Goal: Transaction & Acquisition: Purchase product/service

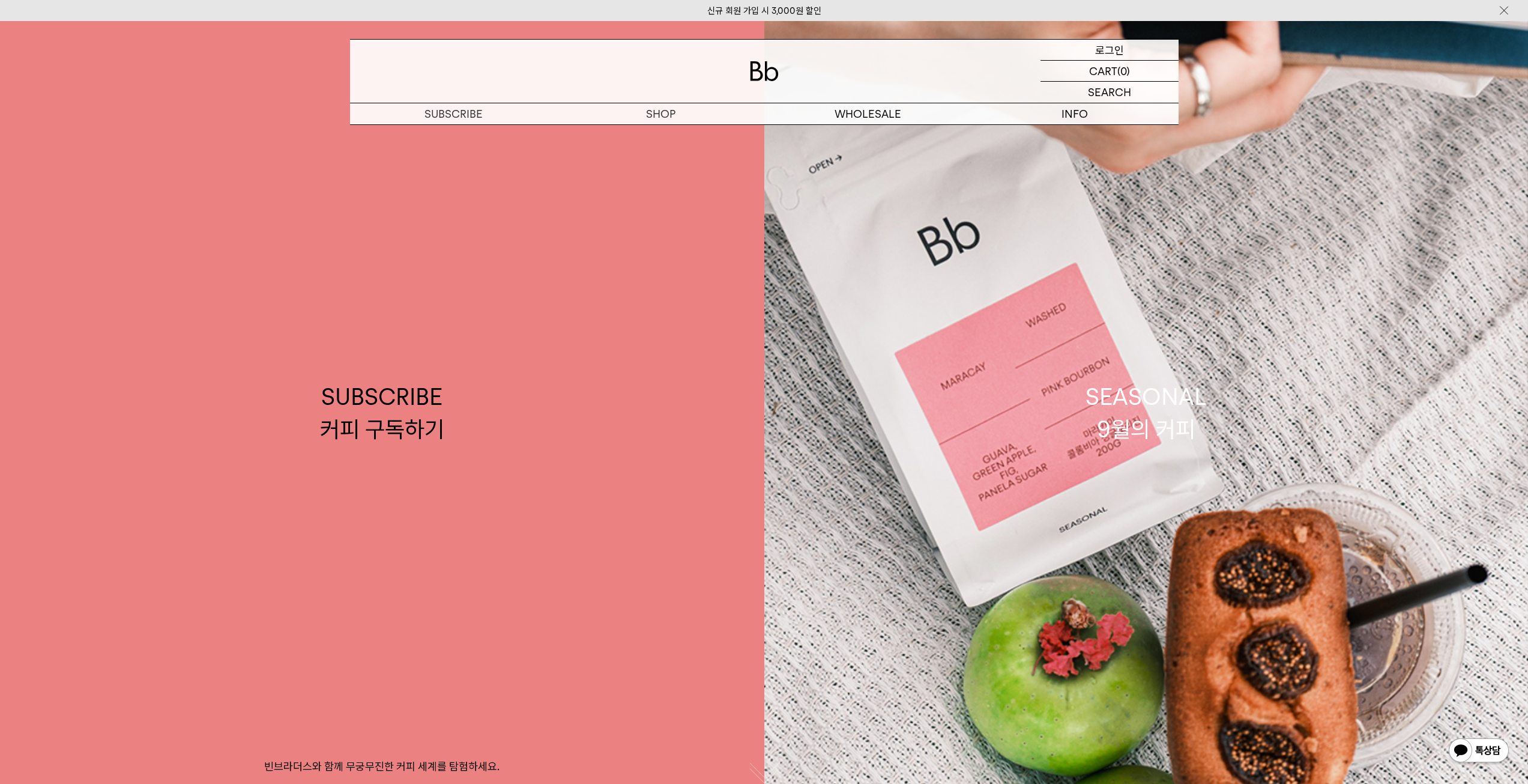
click at [1100, 44] on p "로그인" at bounding box center [1109, 50] width 29 height 20
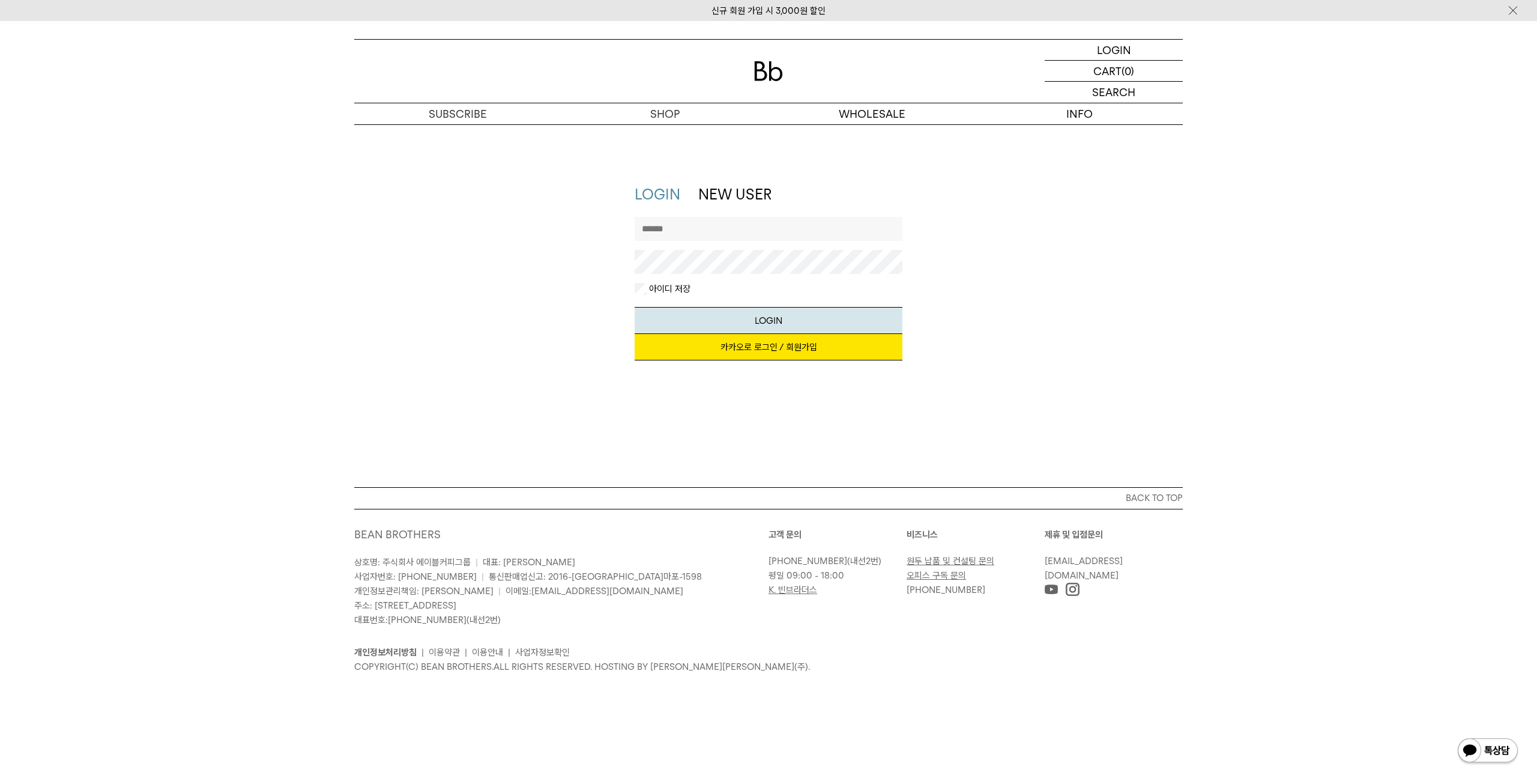
click at [762, 356] on link "카카오로 로그인 / 회원가입" at bounding box center [769, 347] width 268 height 26
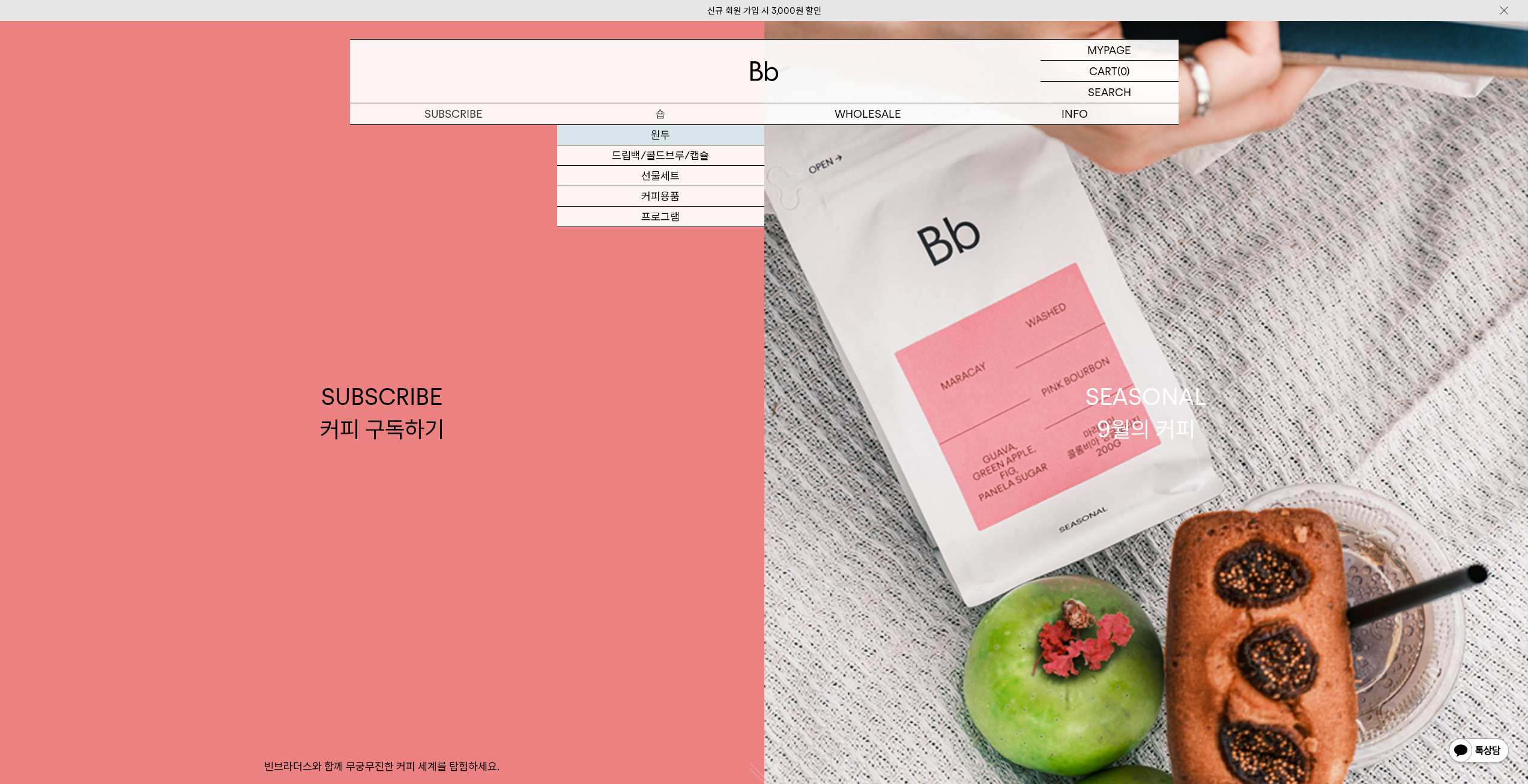
click at [655, 138] on link "원두" at bounding box center [660, 135] width 207 height 20
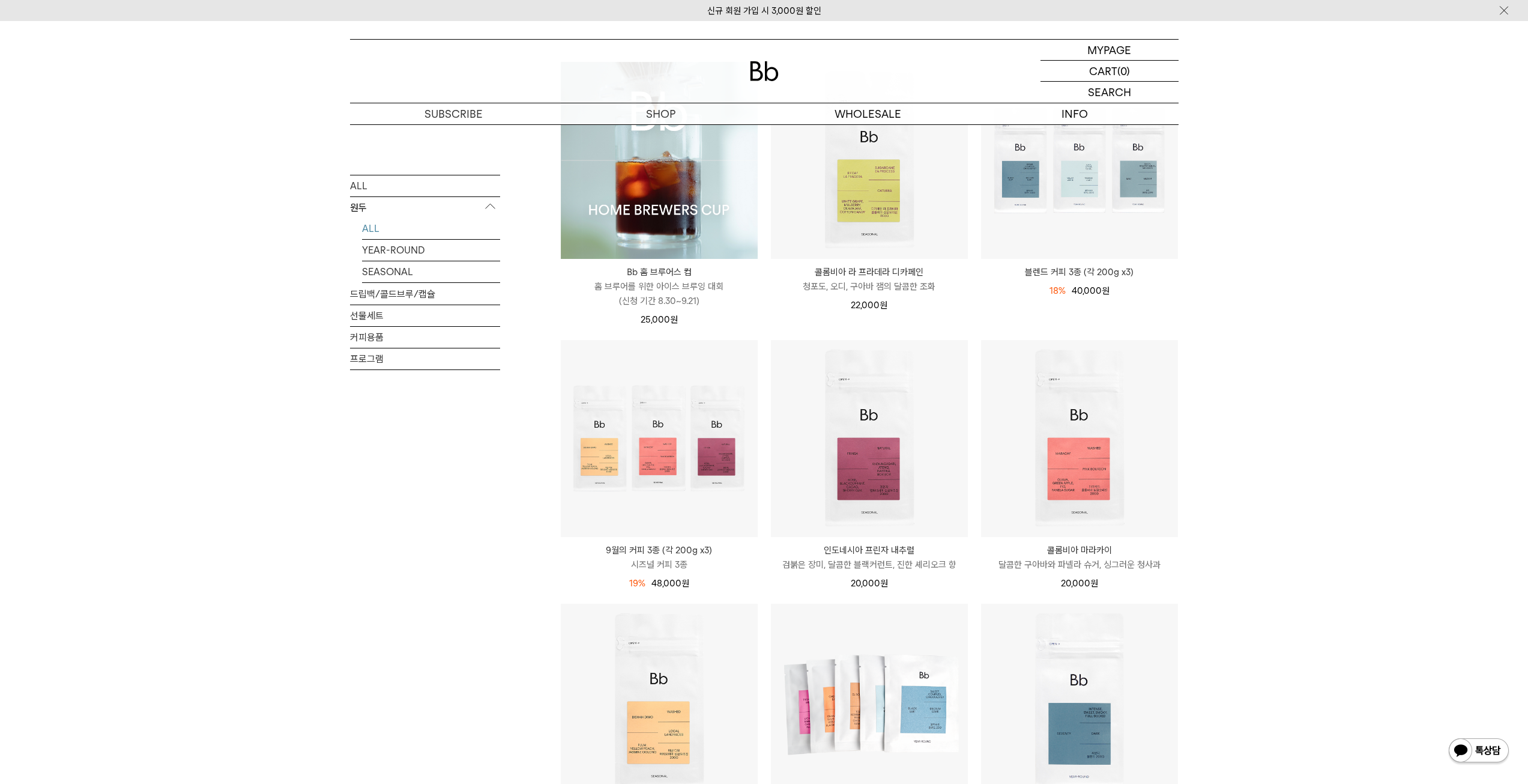
scroll to position [180, 0]
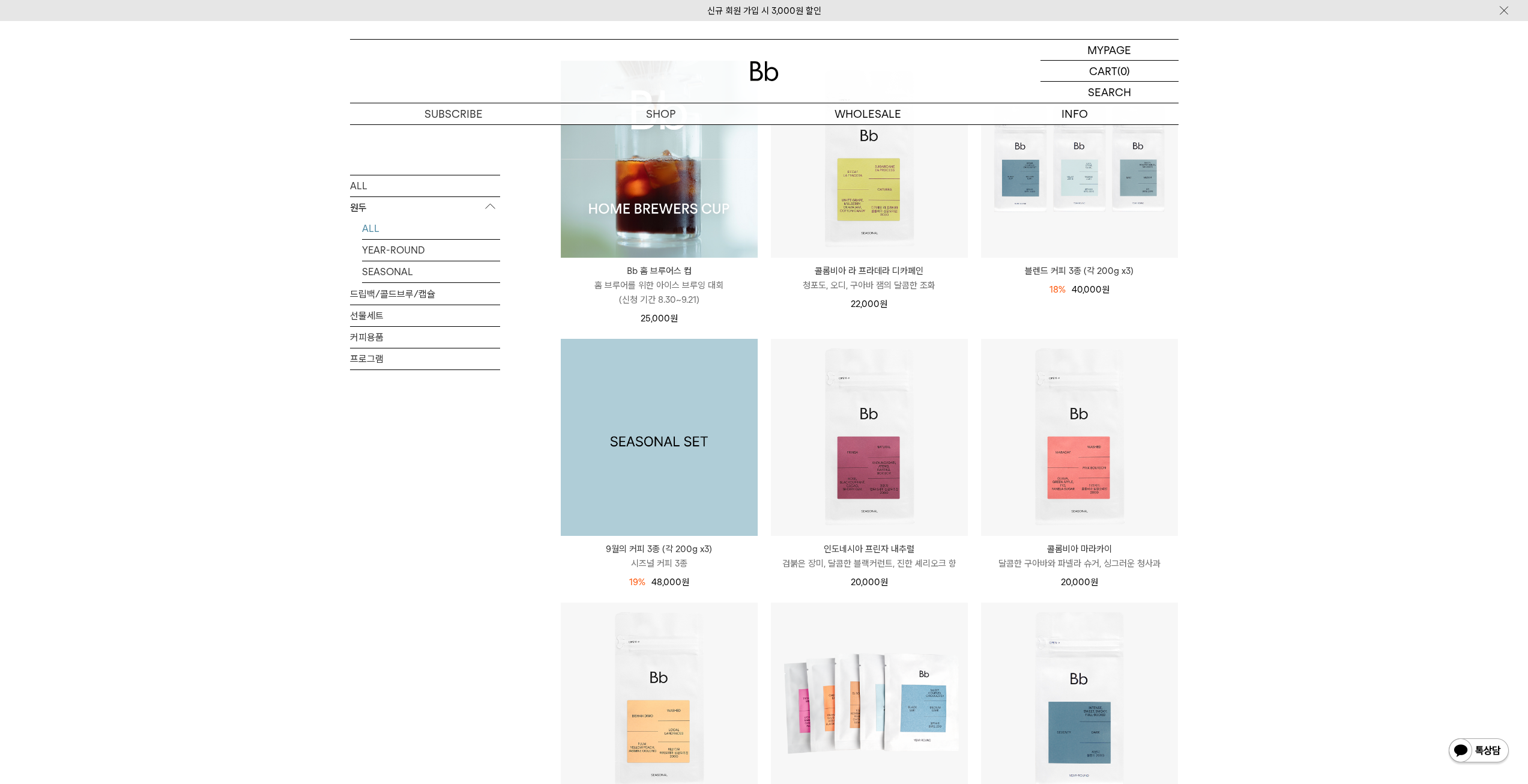
click at [605, 410] on img at bounding box center [659, 437] width 197 height 197
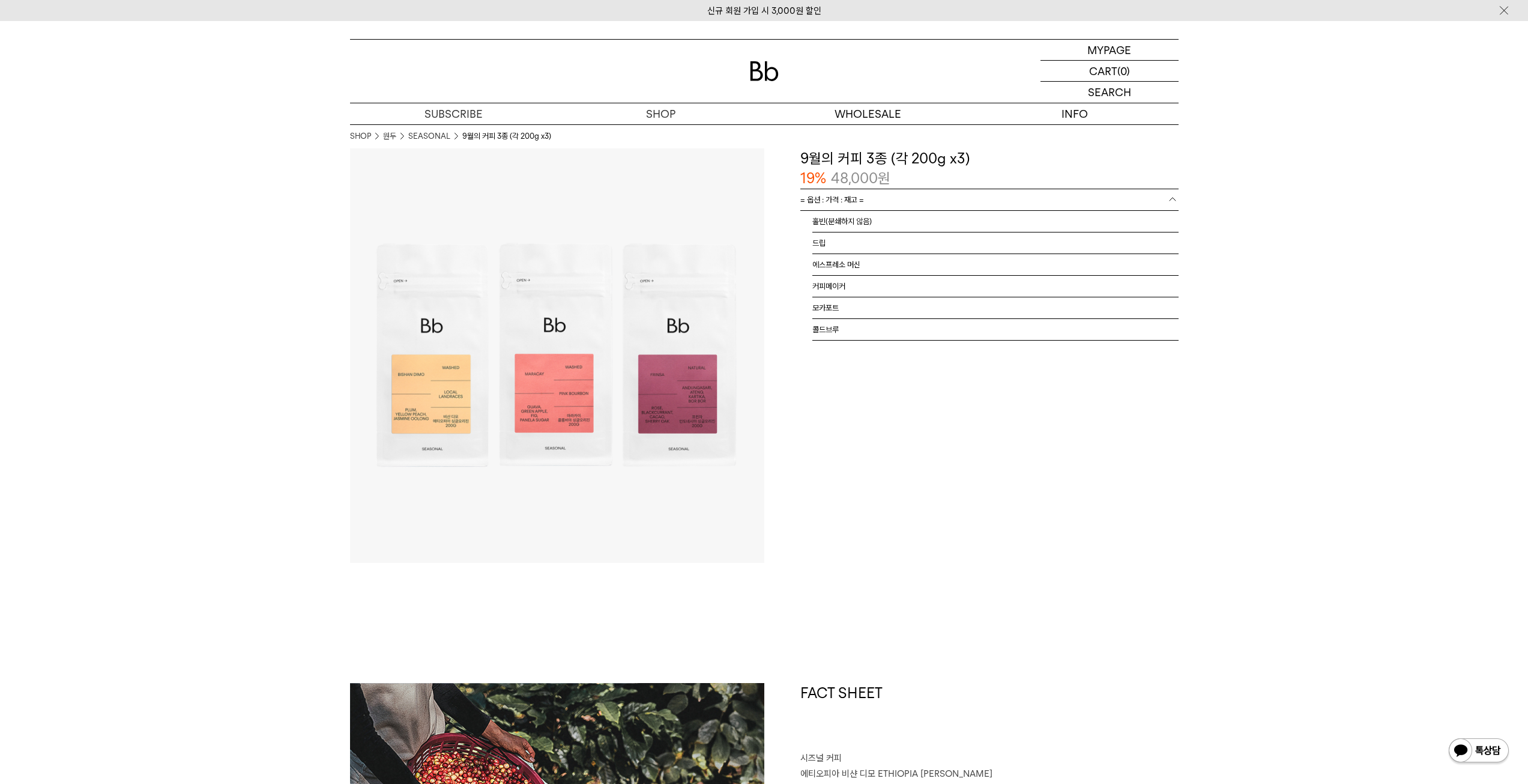
click at [939, 207] on link "= 옵션 : 가격 : 재고 =" at bounding box center [990, 199] width 378 height 21
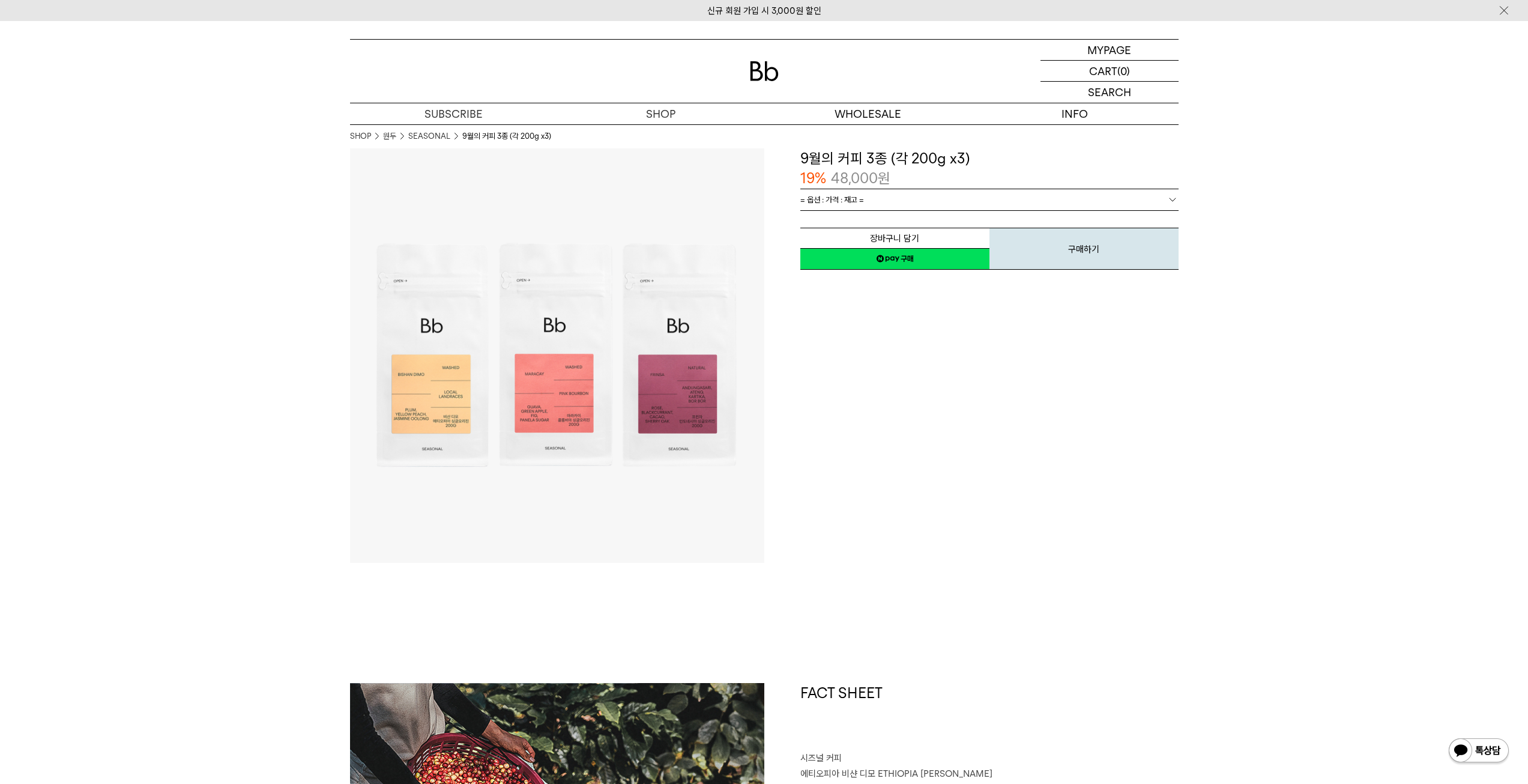
click at [924, 205] on link "= 옵션 : 가격 : 재고 =" at bounding box center [990, 199] width 378 height 21
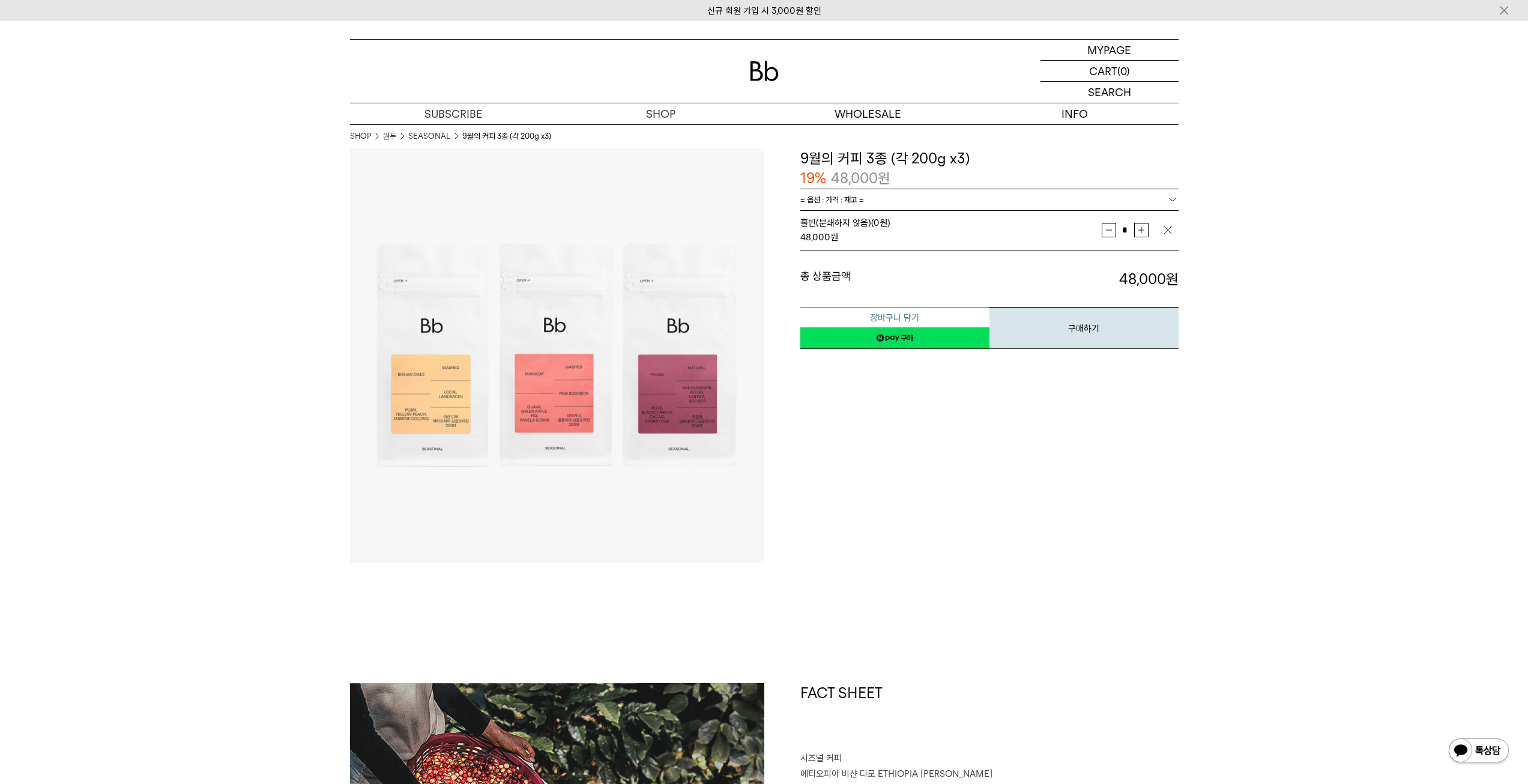
click at [896, 317] on button "장바구니 담기" at bounding box center [895, 317] width 189 height 21
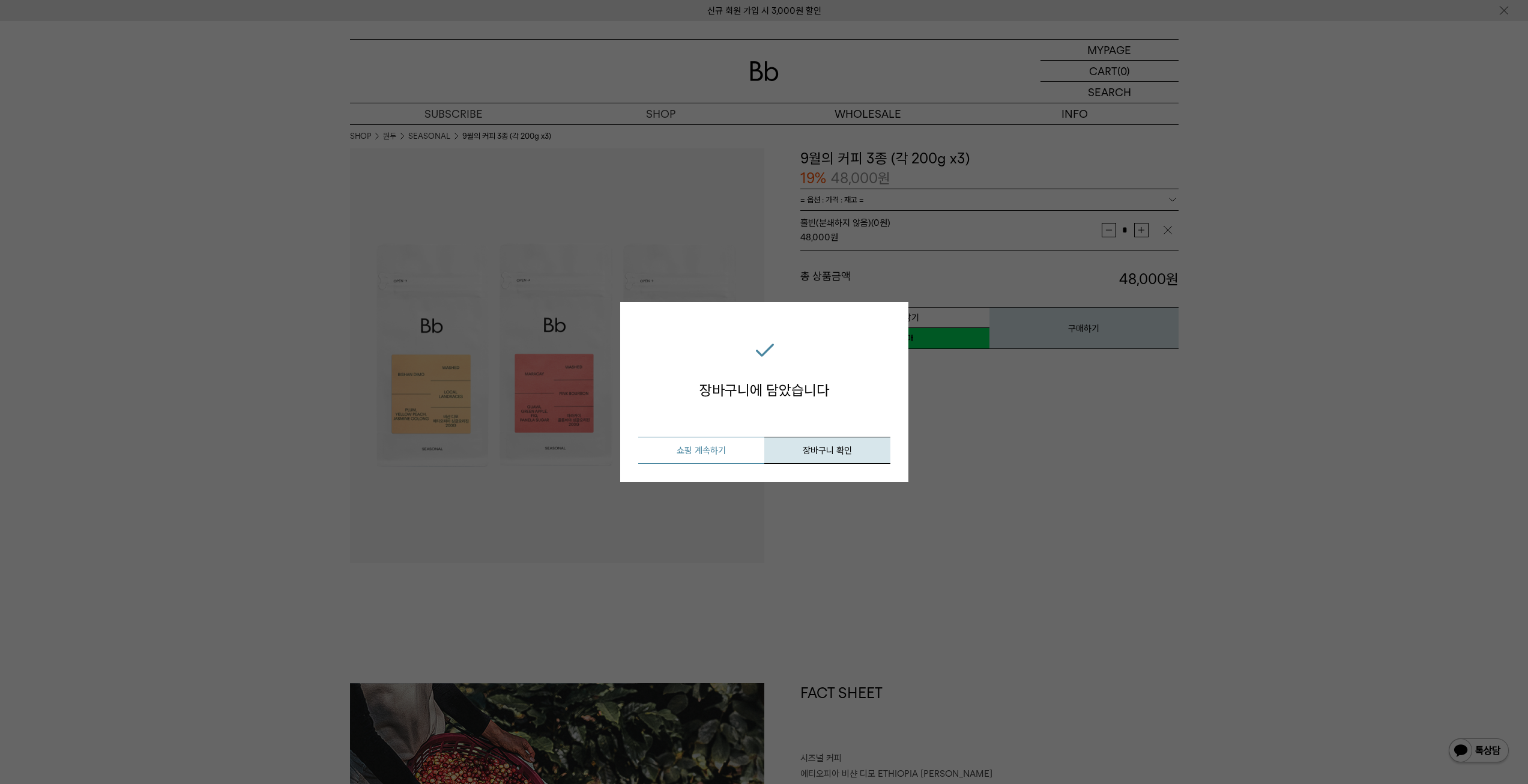
click at [724, 450] on button "쇼핑 계속하기" at bounding box center [701, 450] width 126 height 27
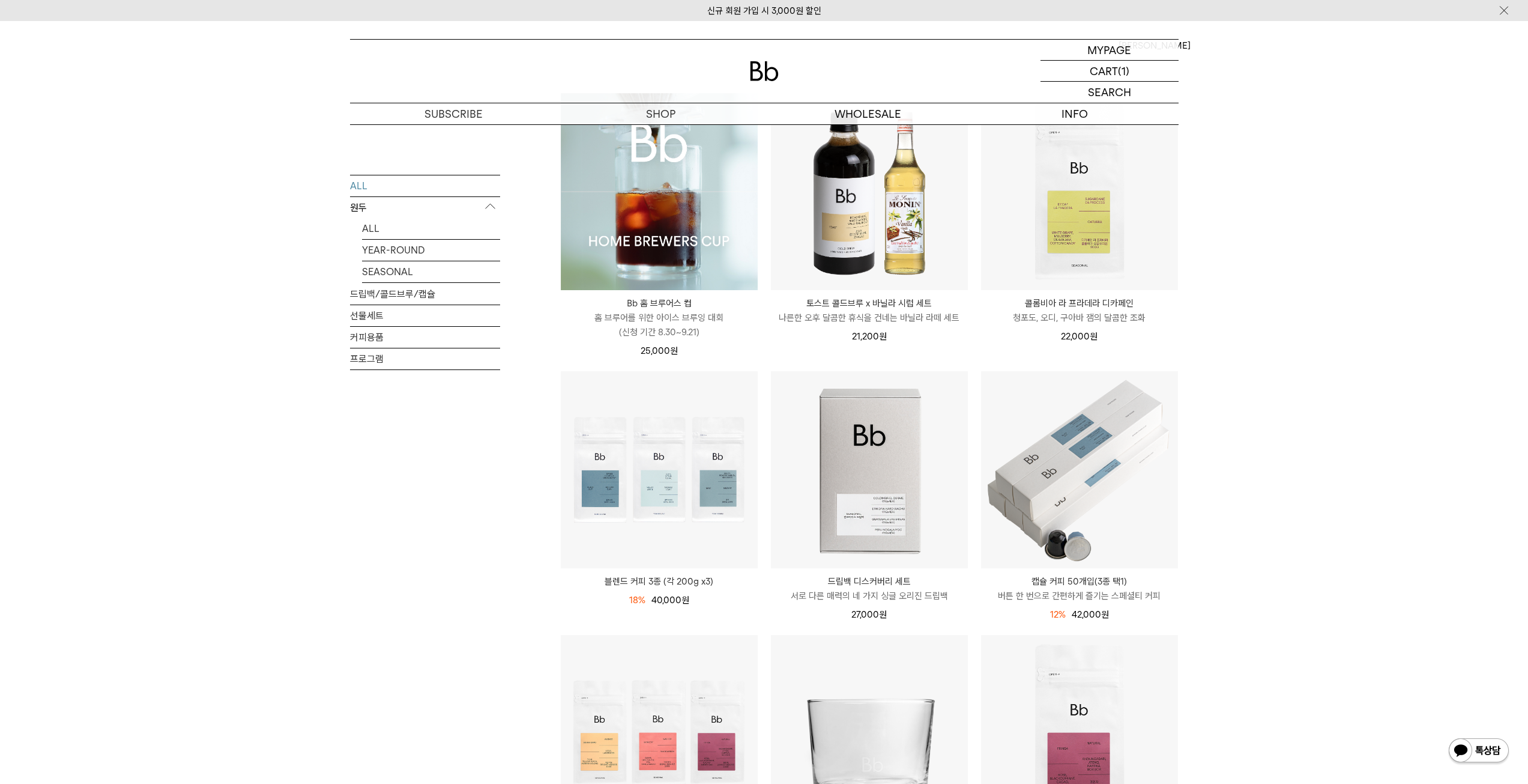
scroll to position [360, 0]
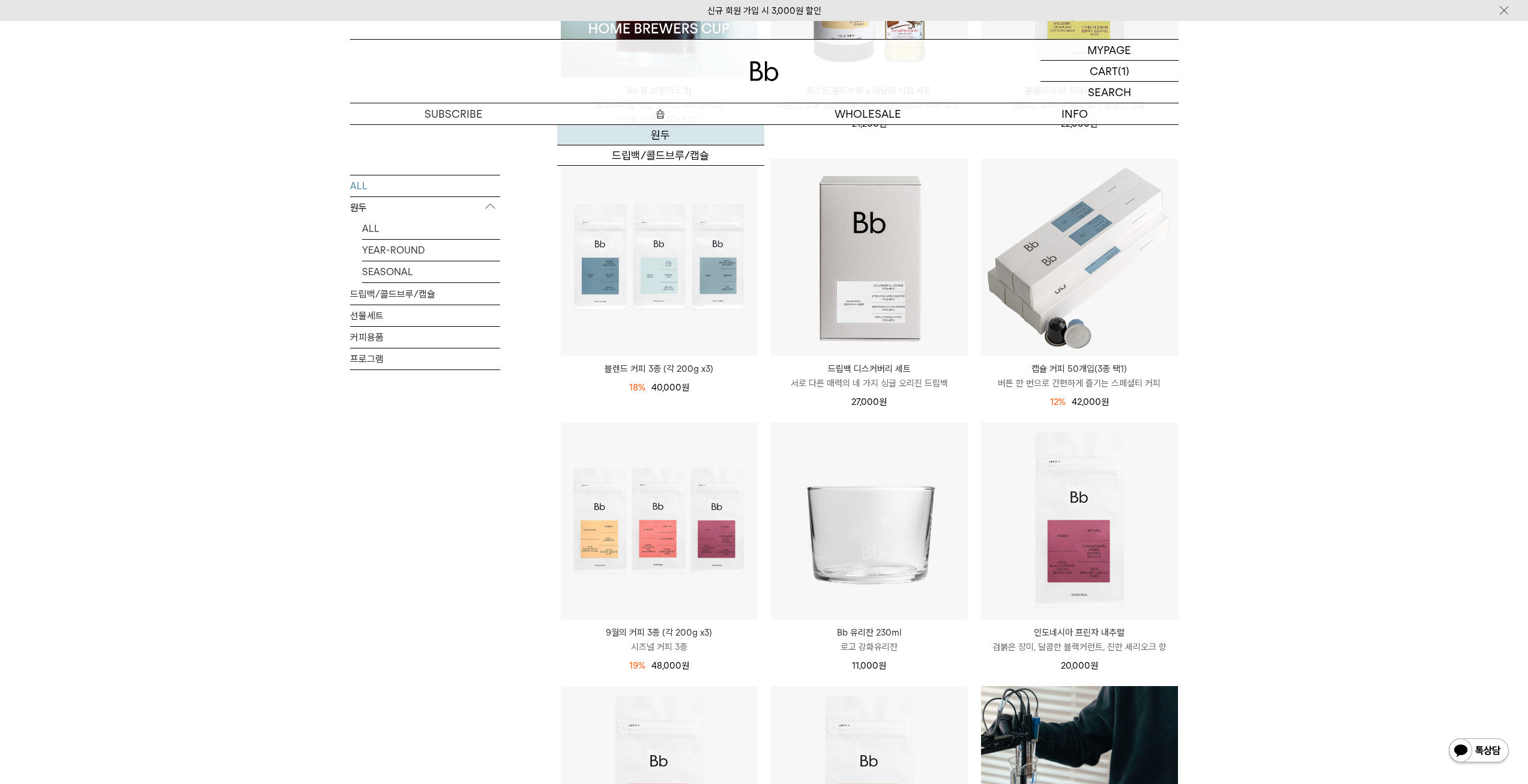
click at [667, 138] on link "원두" at bounding box center [660, 135] width 207 height 20
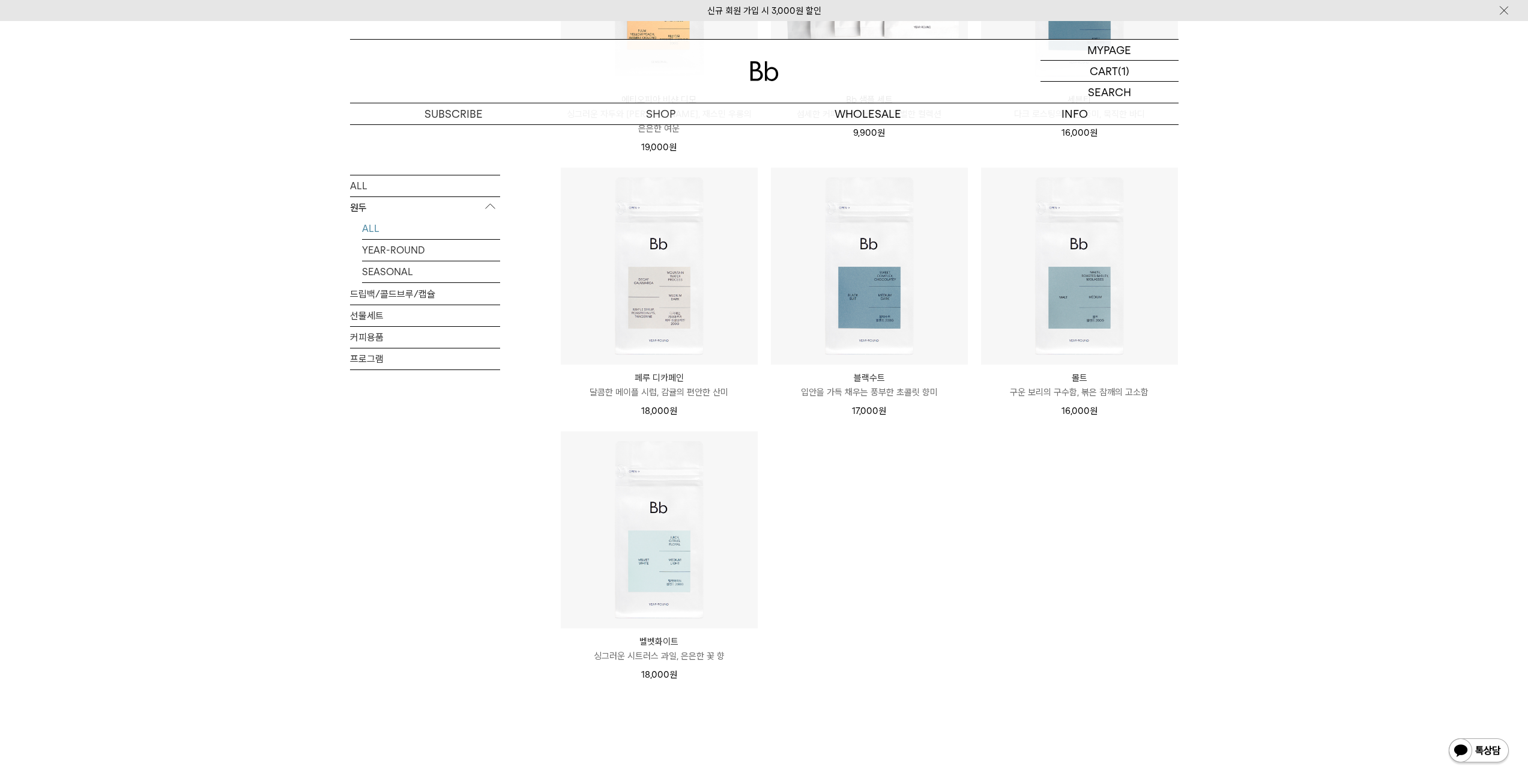
scroll to position [961, 0]
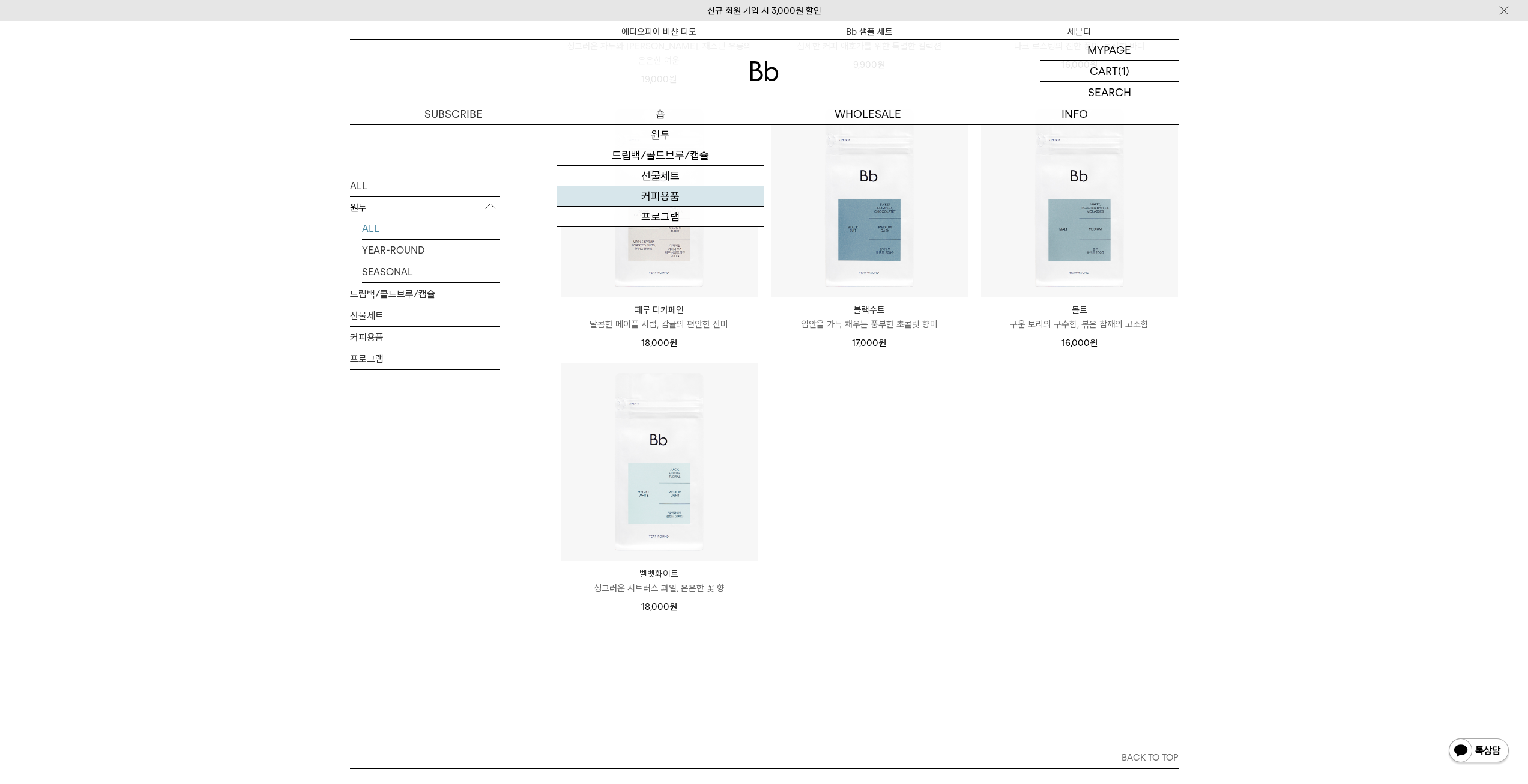
click at [666, 189] on link "커피용품" at bounding box center [660, 196] width 207 height 20
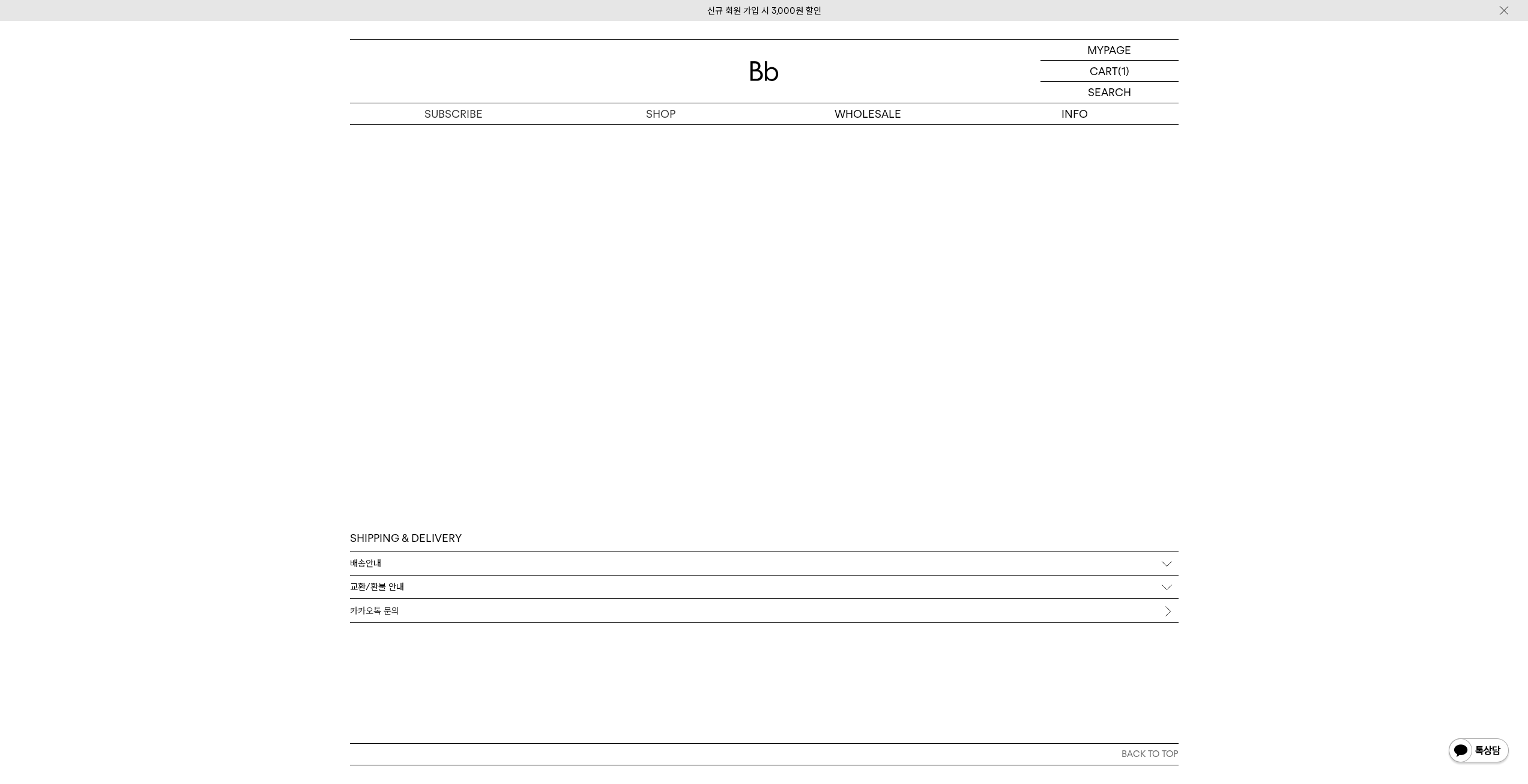
scroll to position [3063, 0]
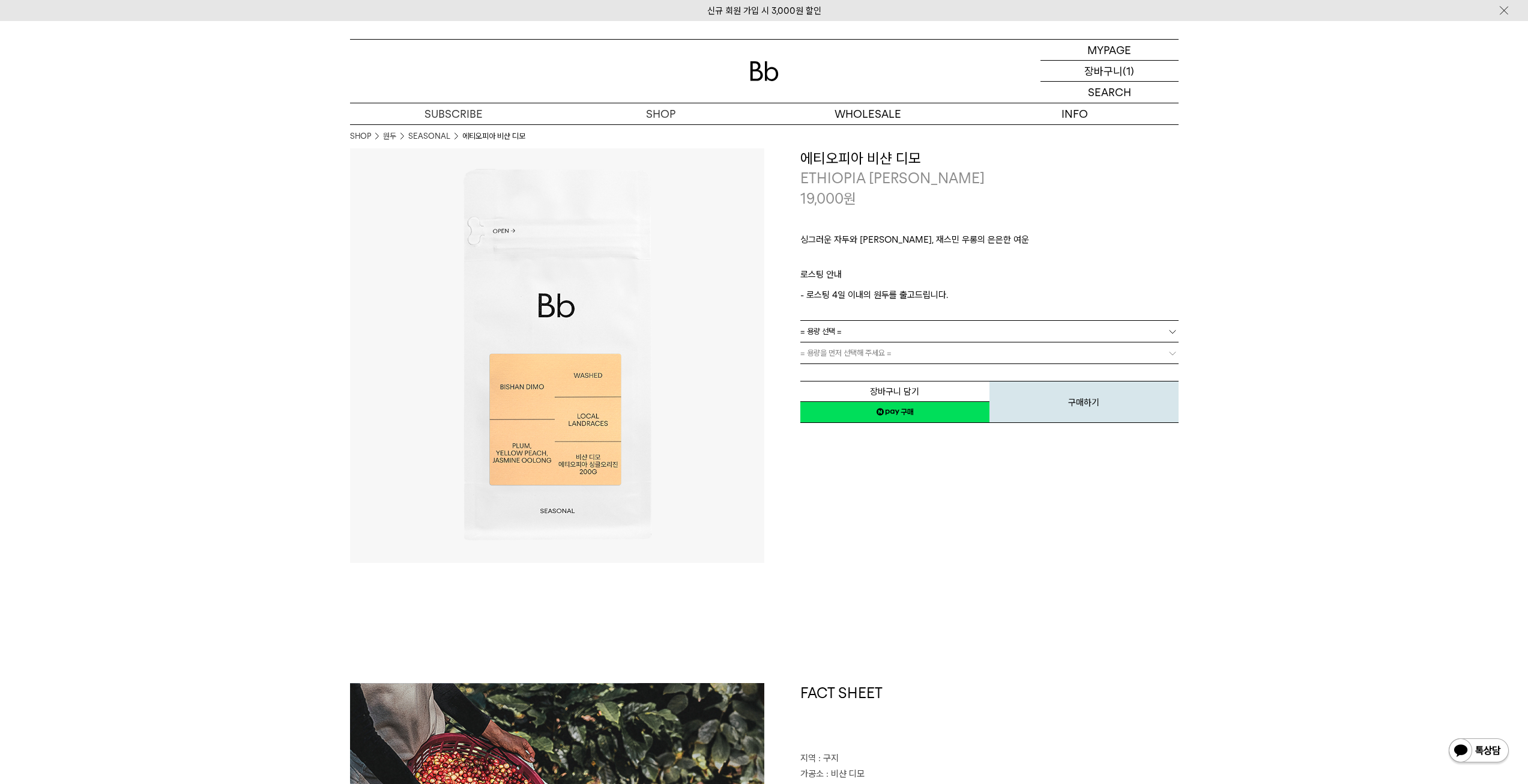
click at [1128, 69] on p "(1)" at bounding box center [1128, 71] width 11 height 20
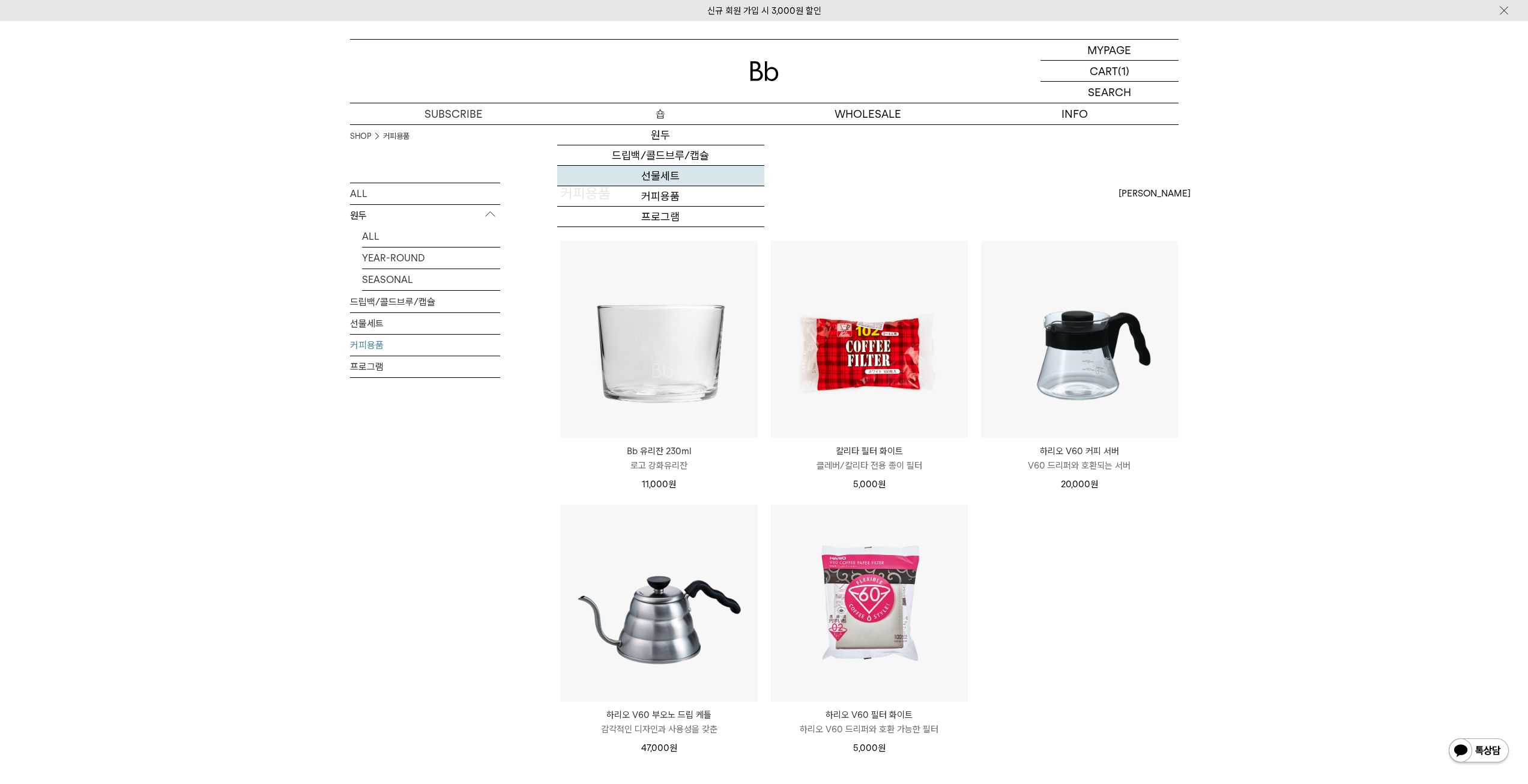
click at [692, 174] on link "선물세트" at bounding box center [660, 176] width 207 height 20
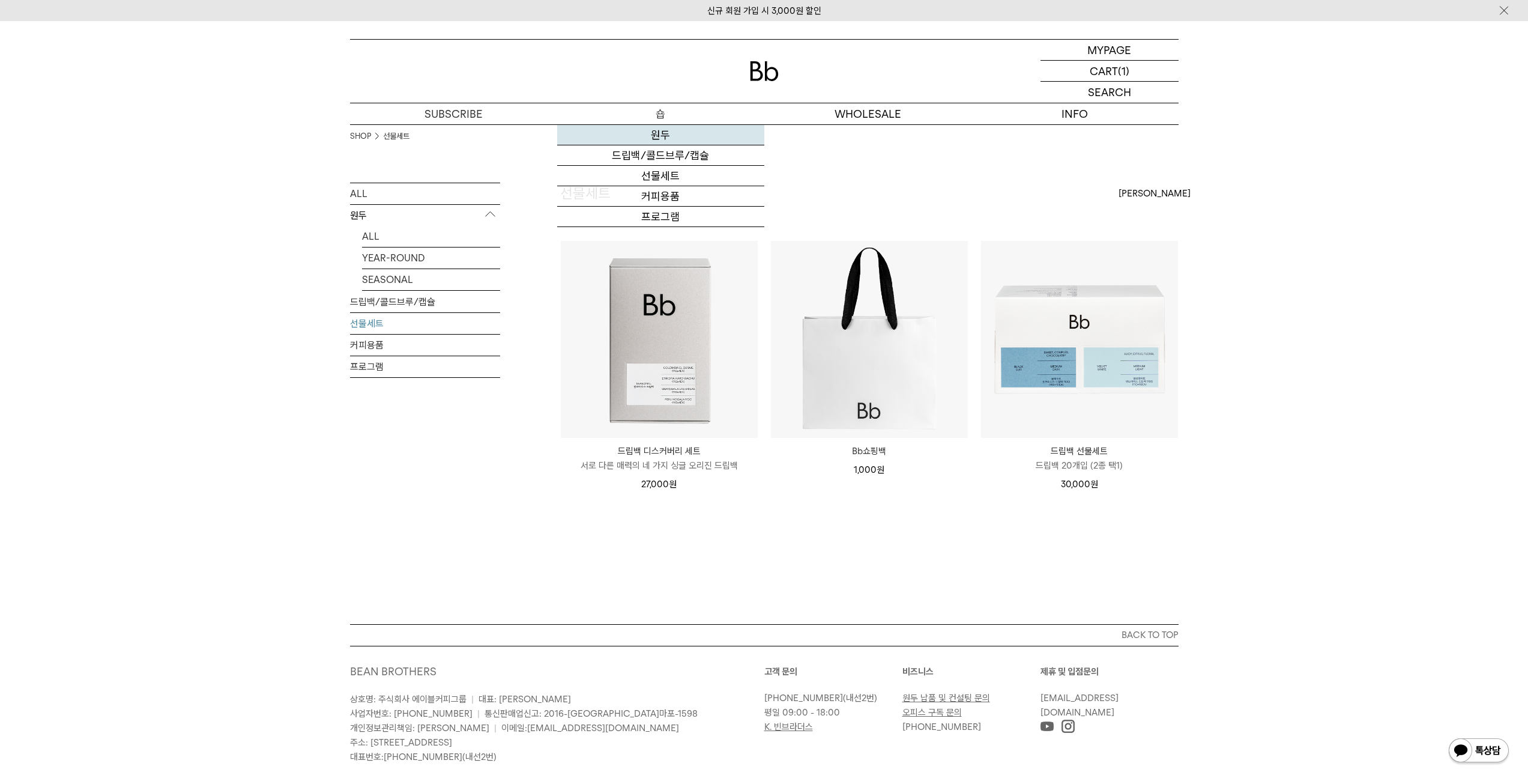
click at [682, 133] on link "원두" at bounding box center [660, 135] width 207 height 20
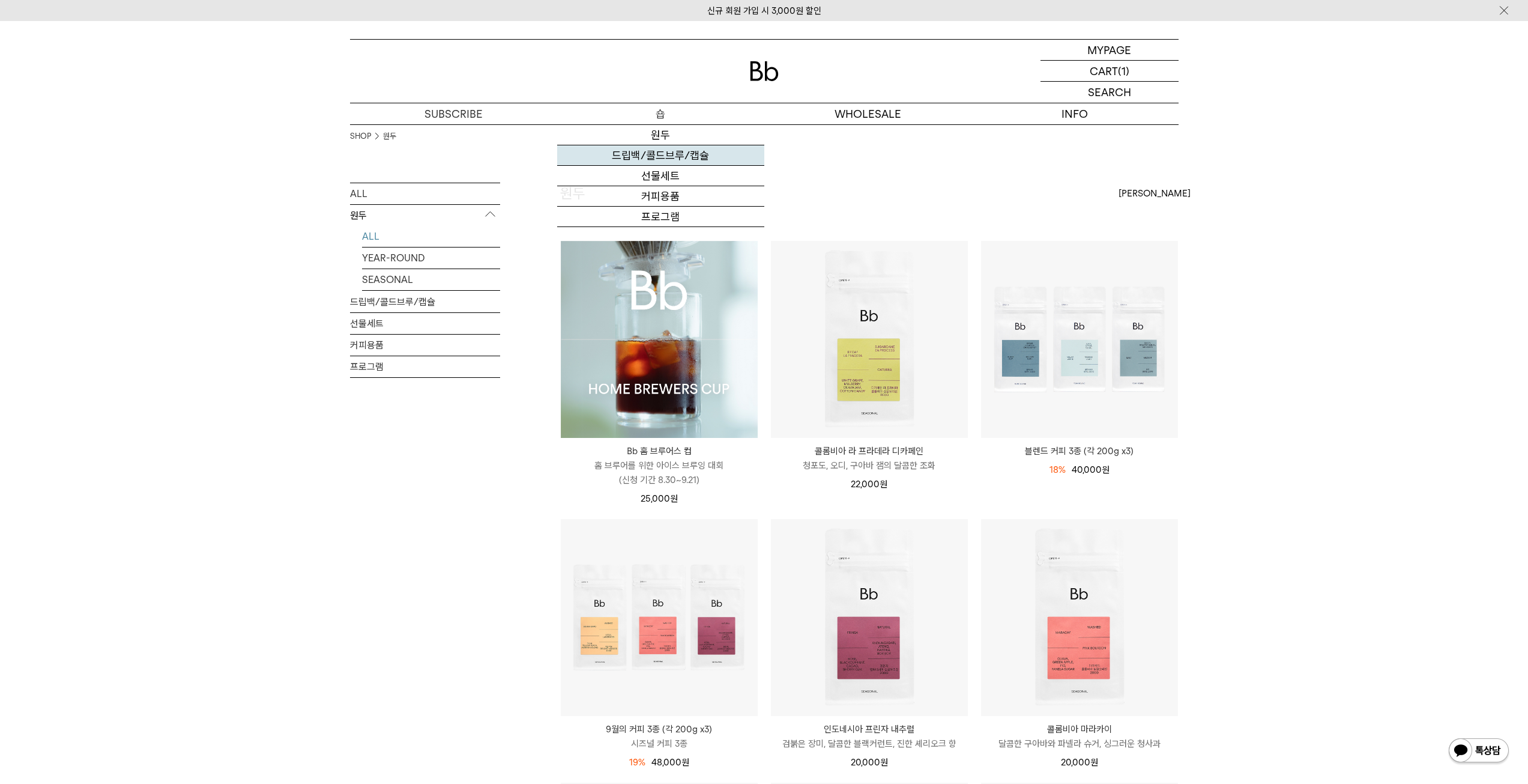
click at [593, 147] on link "드립백/콜드브루/캡슐" at bounding box center [660, 155] width 207 height 20
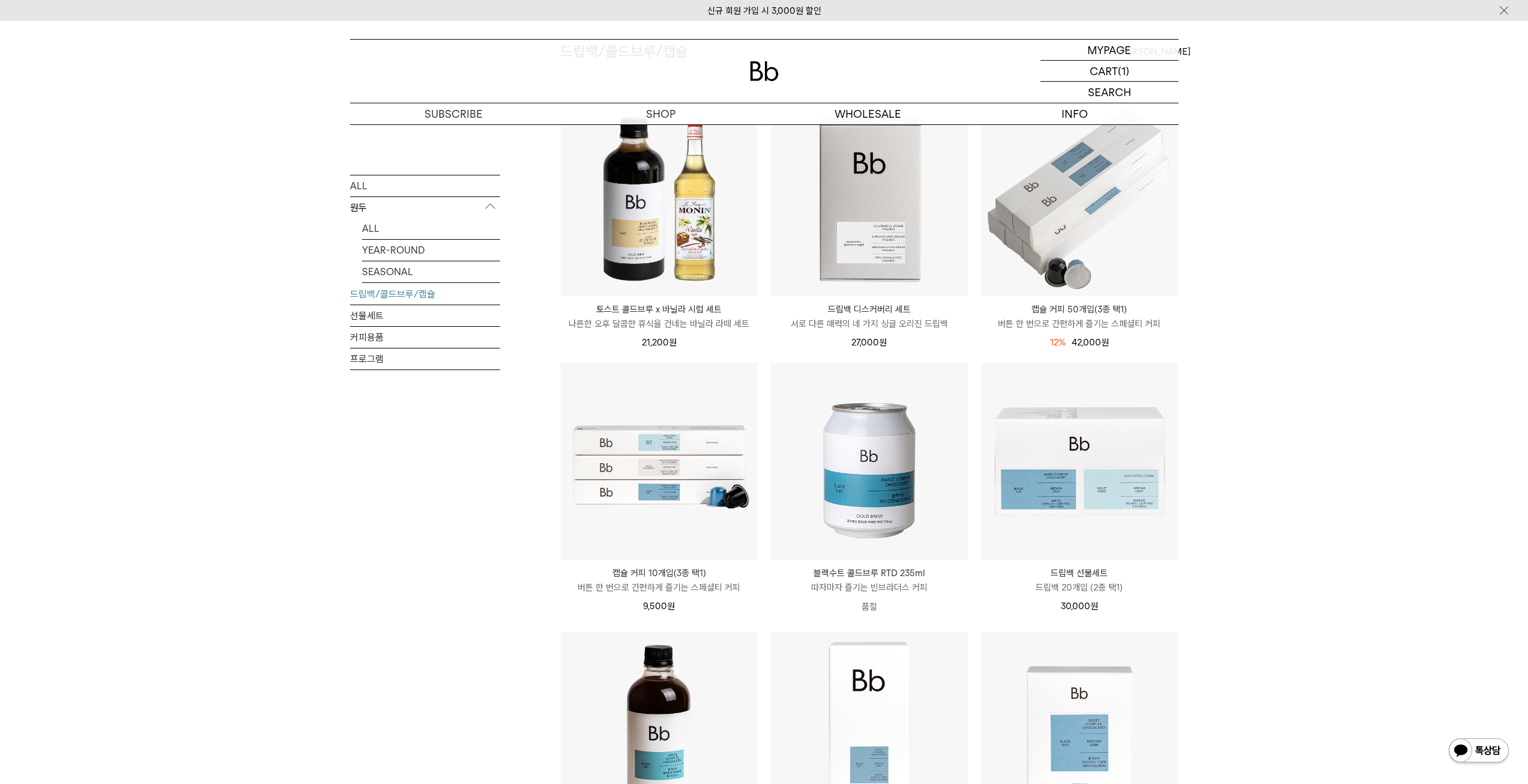
scroll to position [121, 0]
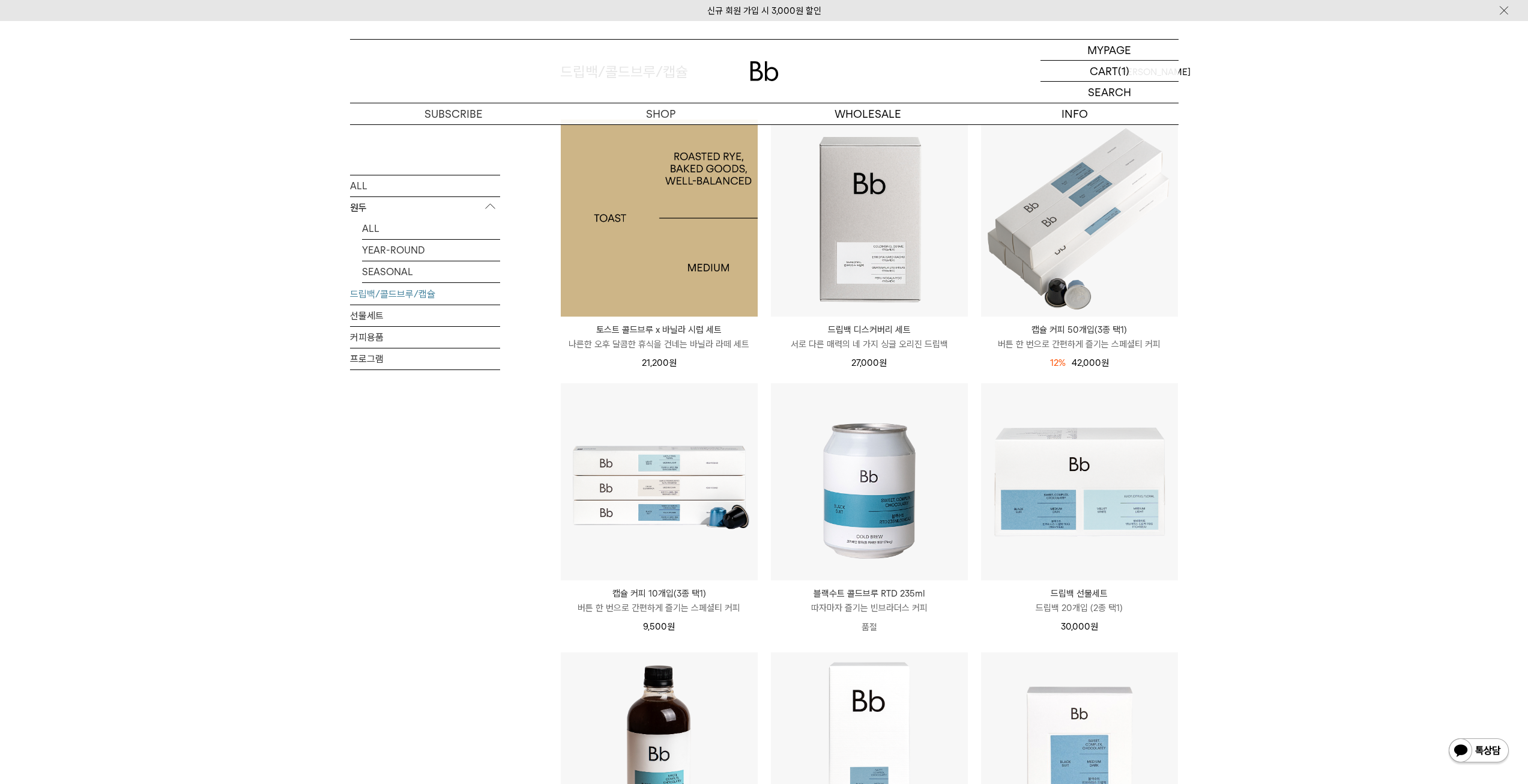
click at [595, 217] on img at bounding box center [659, 218] width 197 height 197
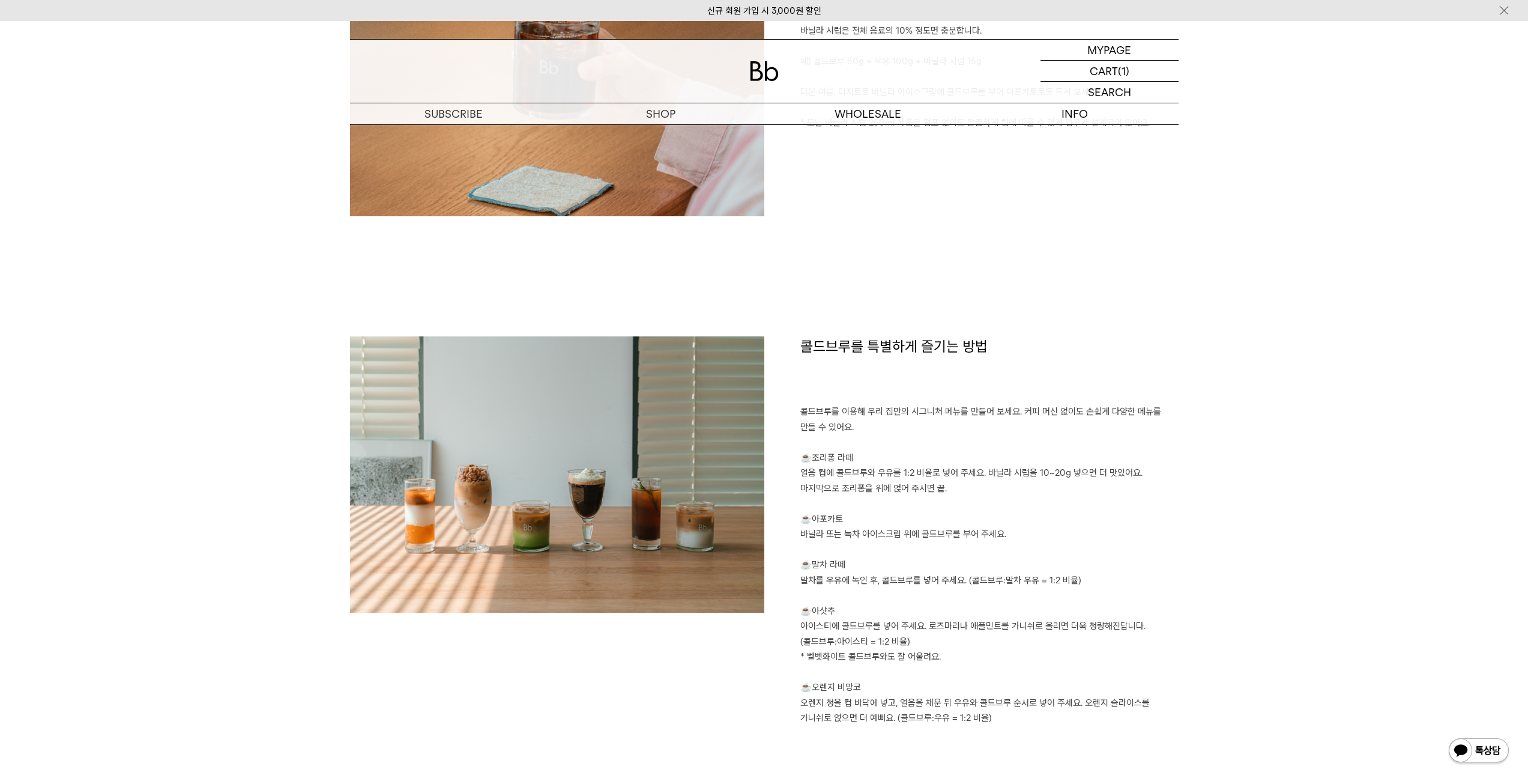
scroll to position [1201, 0]
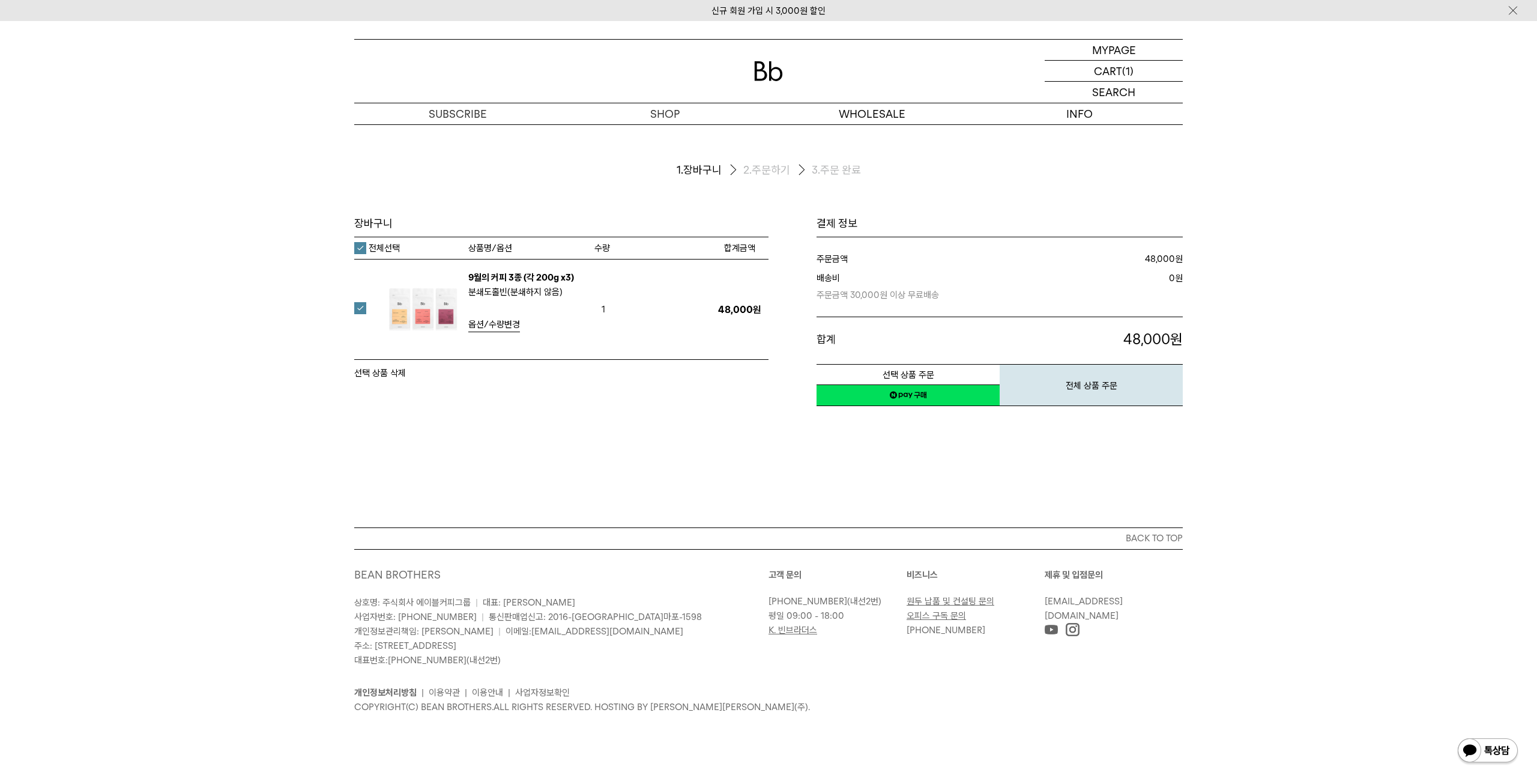
click at [938, 395] on link "네이버페이 구매하기" at bounding box center [908, 395] width 183 height 22
